Goal: Task Accomplishment & Management: Manage account settings

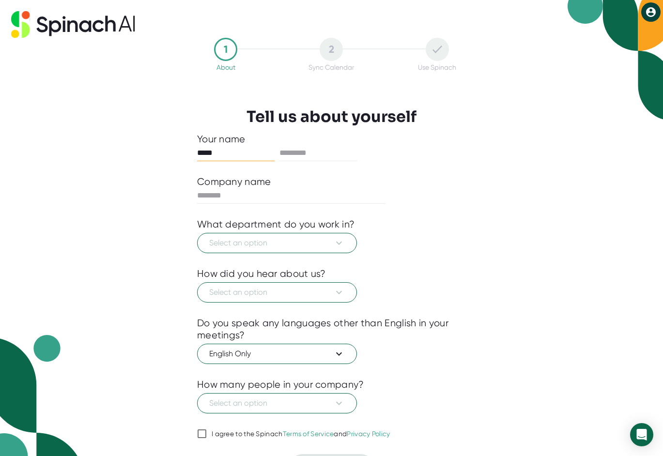
type input "*****"
type input "******"
type input "**********"
click at [277, 246] on span "Select an option" at bounding box center [277, 243] width 136 height 12
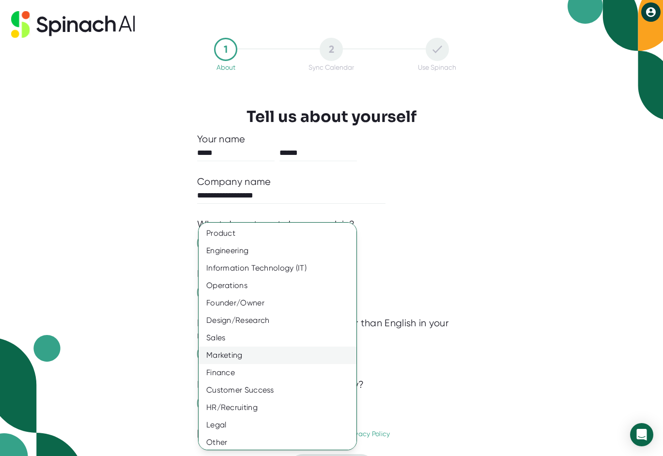
scroll to position [3, 0]
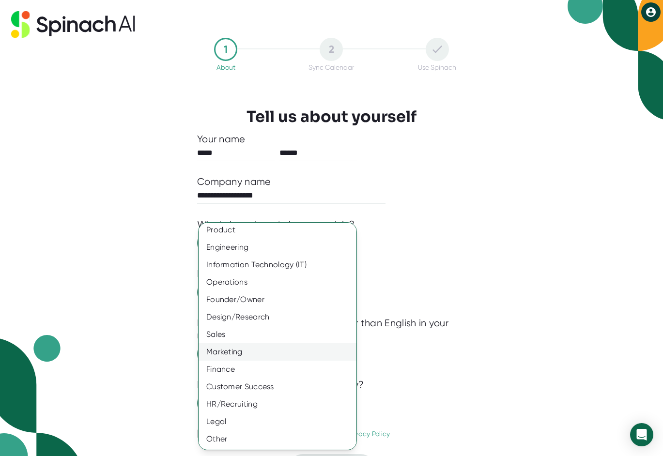
click at [225, 352] on div "Marketing" at bounding box center [278, 351] width 158 height 17
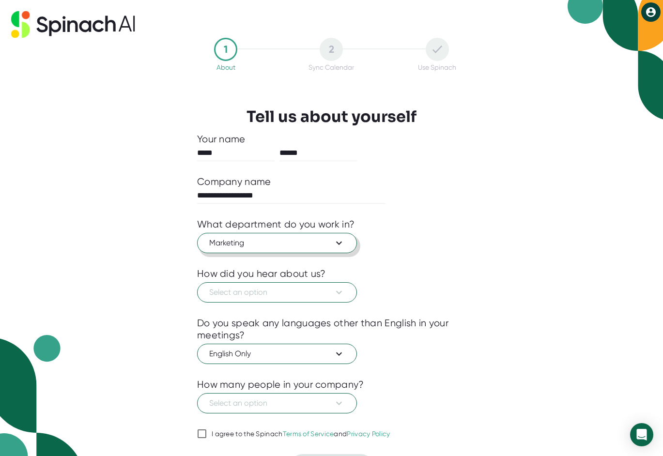
click at [245, 240] on span "Marketing" at bounding box center [277, 243] width 136 height 12
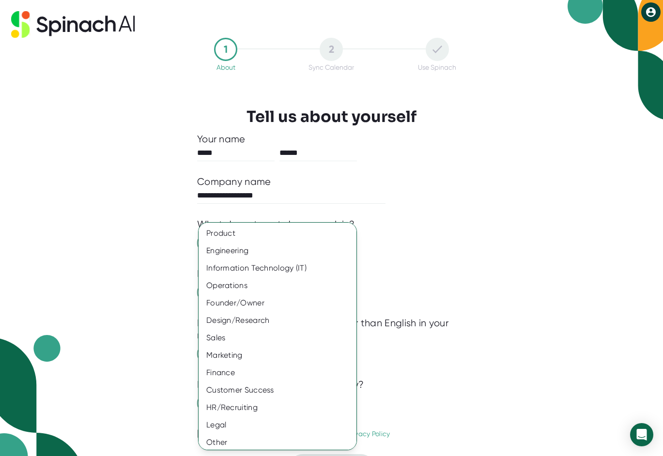
click at [143, 337] on div at bounding box center [331, 228] width 663 height 456
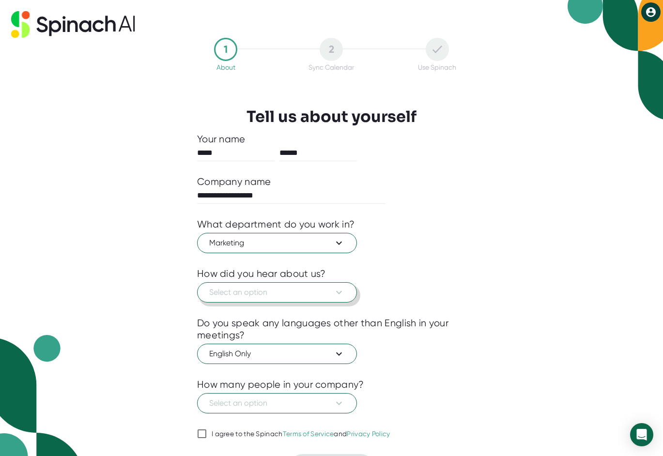
click at [236, 298] on span "Select an option" at bounding box center [277, 293] width 136 height 12
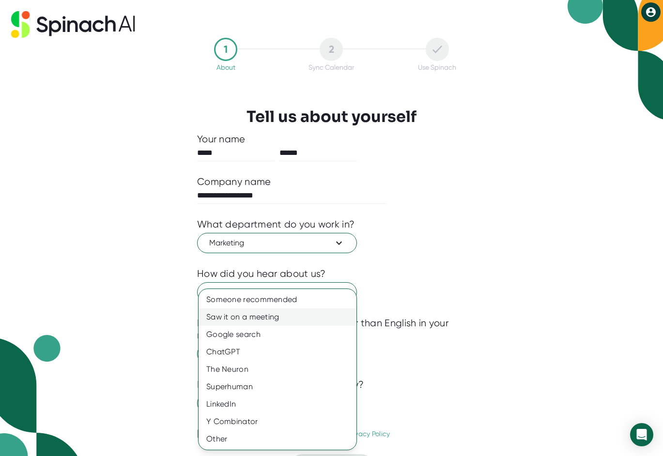
click at [247, 317] on div "Saw it on a meeting" at bounding box center [278, 316] width 158 height 17
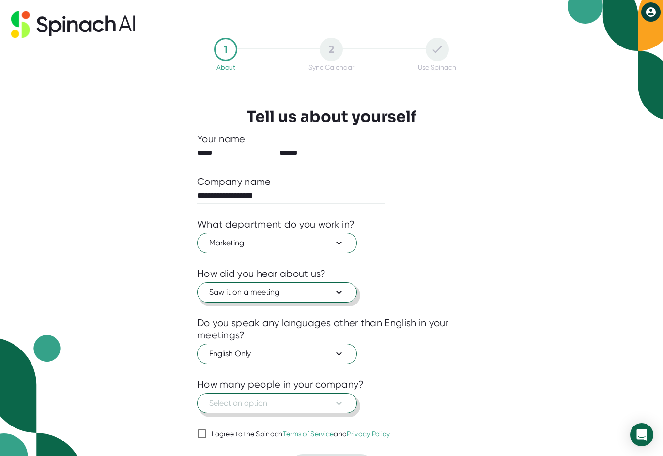
scroll to position [26, 0]
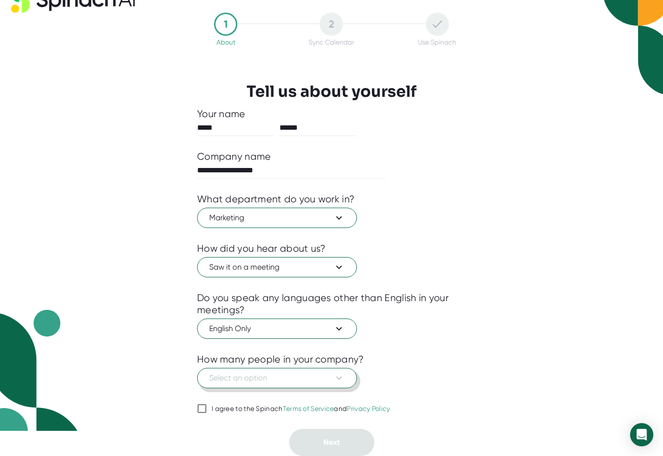
click at [273, 383] on span "Select an option" at bounding box center [277, 378] width 136 height 12
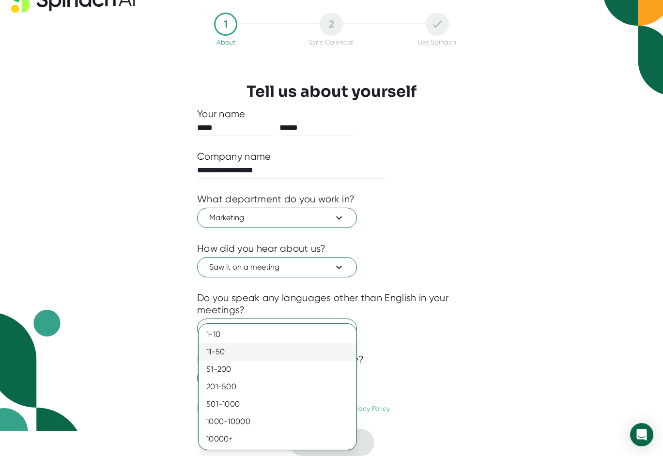
click at [228, 353] on div "11-50" at bounding box center [278, 351] width 158 height 17
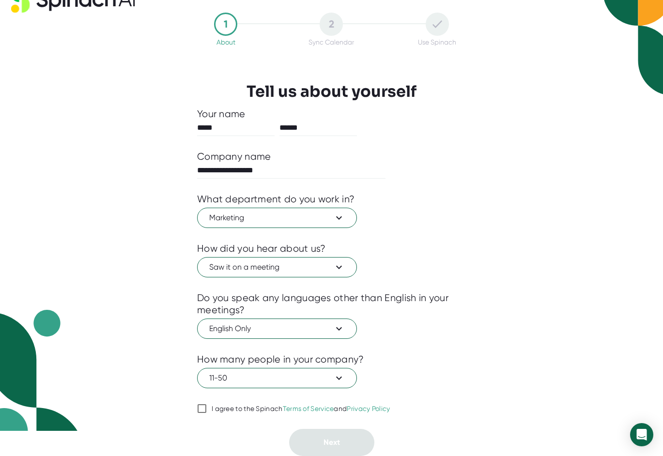
click at [201, 406] on input "I agree to the Spinach Terms of Service and Privacy Policy" at bounding box center [202, 409] width 10 height 12
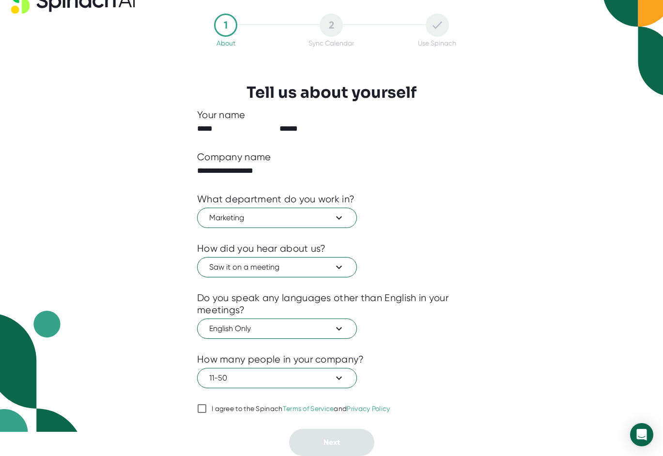
checkbox input "true"
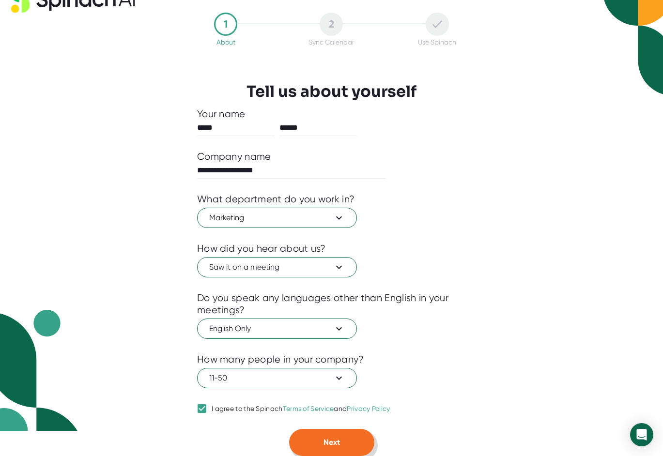
click at [310, 438] on button "Next" at bounding box center [331, 442] width 85 height 27
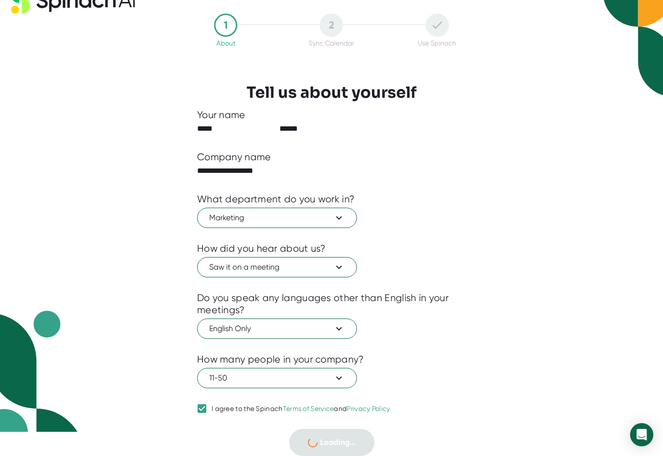
scroll to position [0, 0]
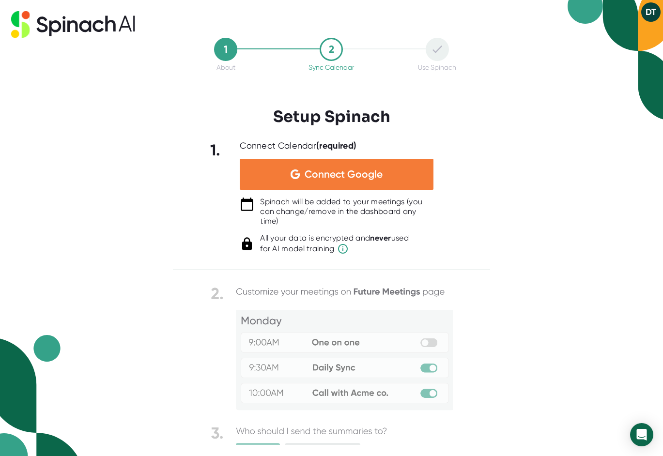
click at [308, 179] on span "Connect Google" at bounding box center [344, 174] width 78 height 10
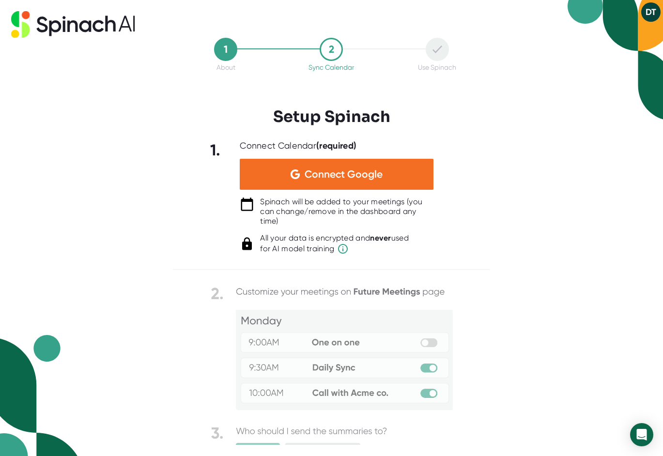
click at [144, 270] on div "1 About 2 Sync Calendar Use Spinach Setup Spinach 1. Connect Calendar (required…" at bounding box center [331, 228] width 663 height 456
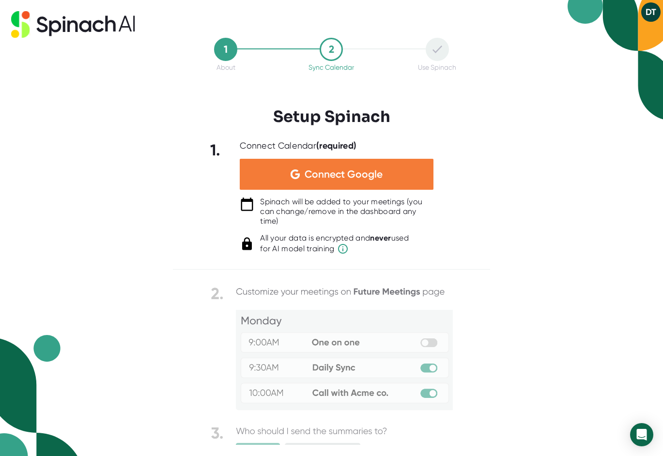
click at [354, 173] on span "Connect Google" at bounding box center [344, 174] width 78 height 10
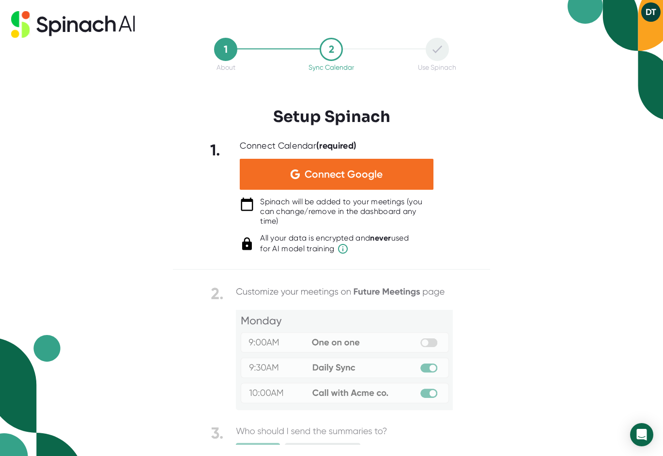
click at [157, 262] on div "1 About 2 Sync Calendar Use Spinach Setup Spinach 1. Connect Calendar (required…" at bounding box center [331, 228] width 663 height 456
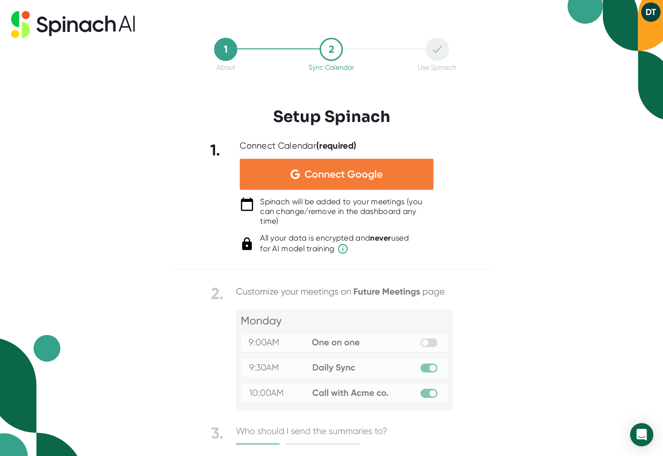
click at [362, 171] on span "Connect Google" at bounding box center [344, 174] width 78 height 10
click at [326, 177] on span "Connect Google" at bounding box center [344, 174] width 78 height 10
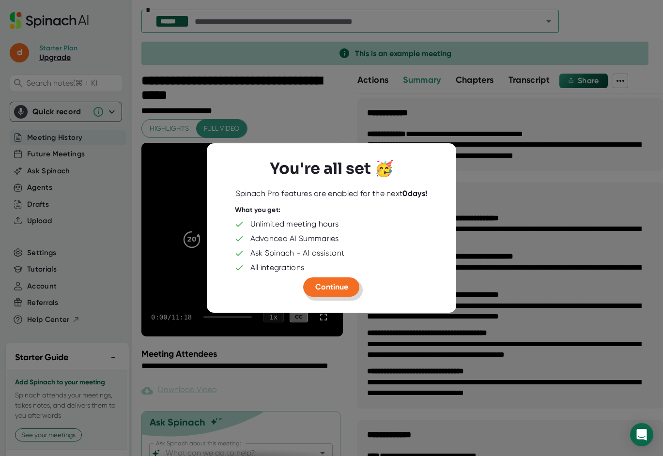
click at [324, 290] on span "Continue" at bounding box center [331, 286] width 33 height 9
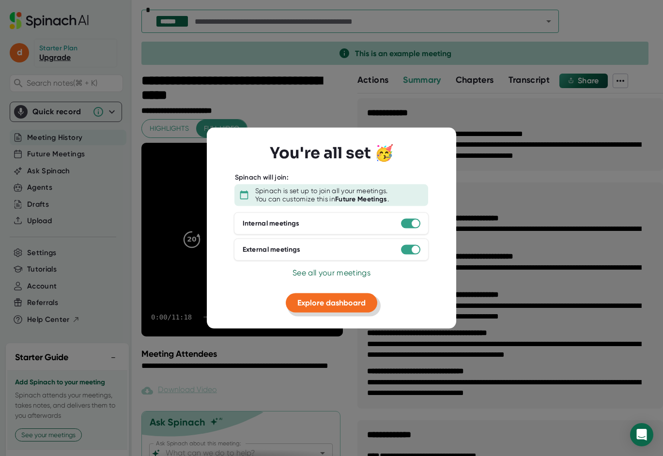
click at [329, 306] on span "Explore dashboard" at bounding box center [331, 302] width 68 height 9
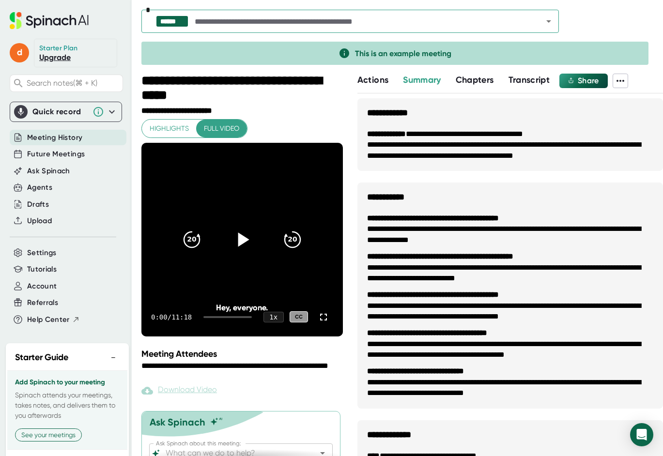
click at [243, 243] on icon at bounding box center [242, 239] width 24 height 24
click at [325, 319] on icon at bounding box center [324, 317] width 12 height 12
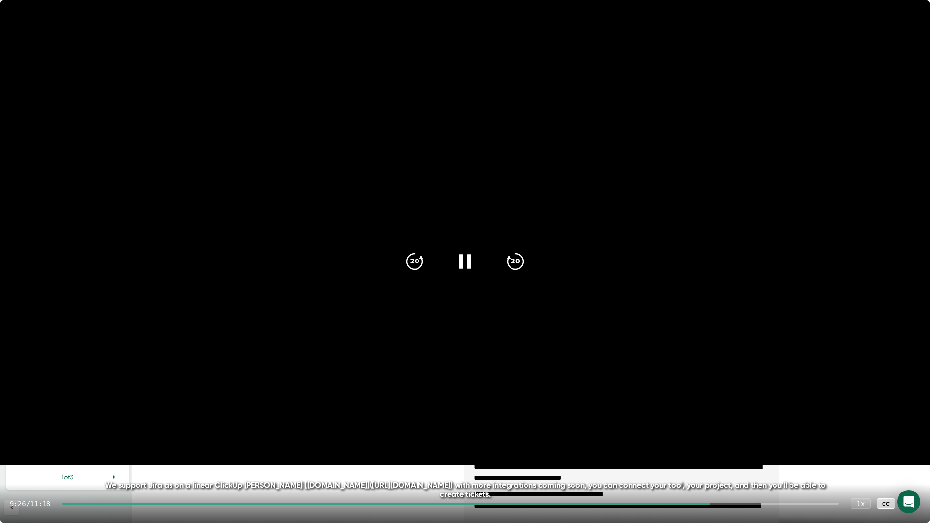
click at [536, 236] on video at bounding box center [465, 232] width 930 height 465
